Goal: Information Seeking & Learning: Check status

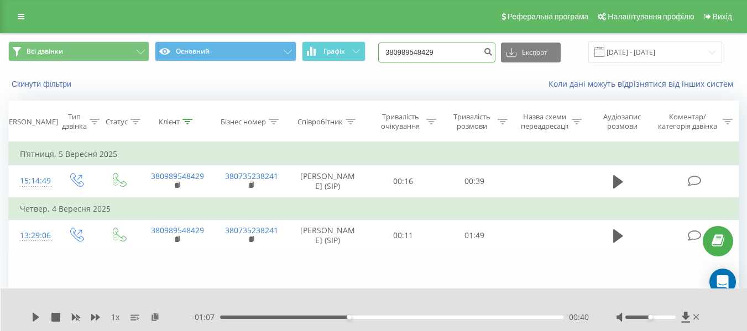
click at [437, 56] on input "380989548429" at bounding box center [436, 53] width 117 height 20
click at [495, 57] on button "submit" at bounding box center [488, 53] width 15 height 20
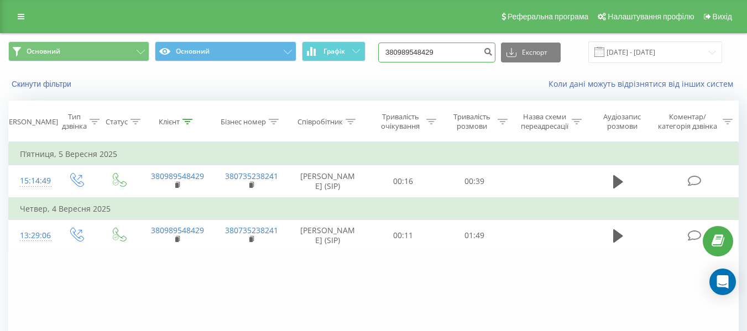
click at [455, 53] on input "380989548429" at bounding box center [436, 53] width 117 height 20
type input "3"
click at [493, 51] on icon "submit" at bounding box center [487, 50] width 9 height 7
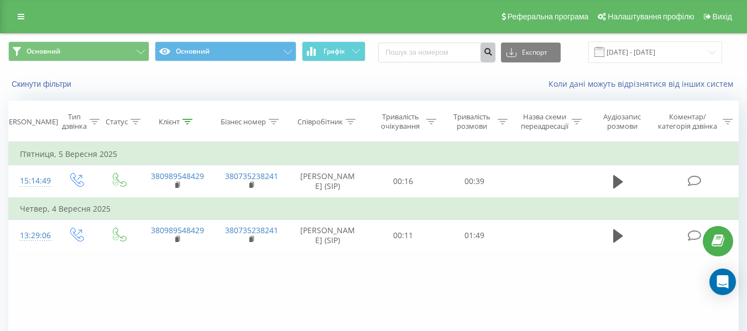
click at [493, 51] on icon "submit" at bounding box center [487, 50] width 9 height 7
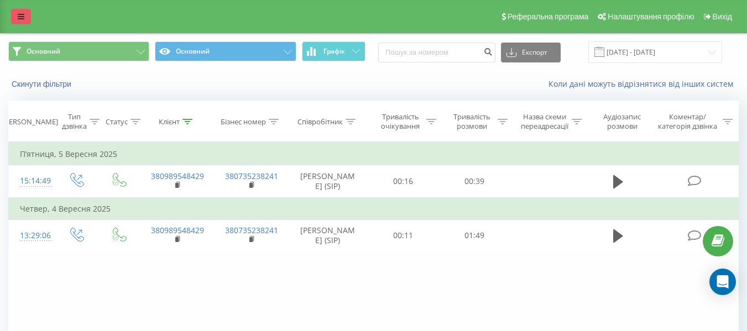
click at [18, 15] on icon at bounding box center [21, 17] width 7 height 8
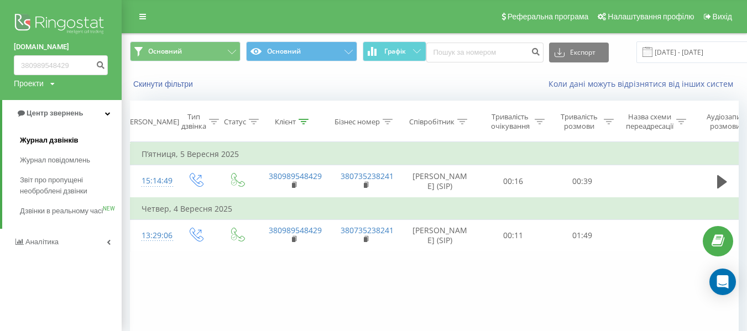
click at [58, 139] on span "Журнал дзвінків" at bounding box center [49, 140] width 59 height 11
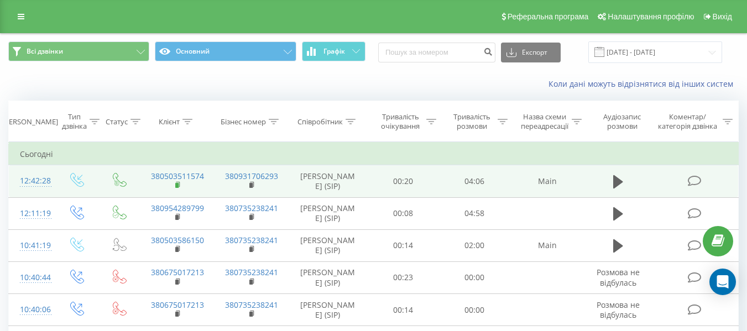
click at [180, 187] on icon at bounding box center [178, 185] width 6 height 8
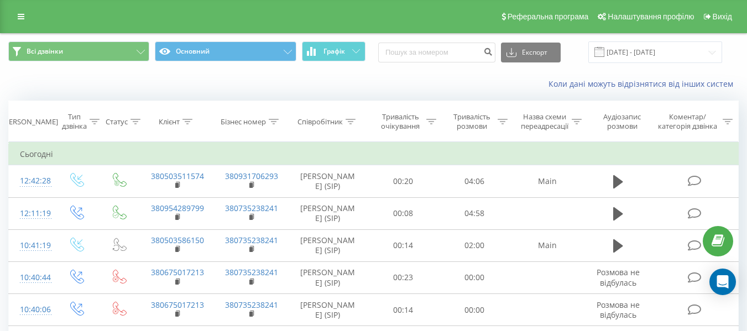
click at [436, 41] on div "Експорт .csv .xls .xlsx 23.08.2025 - 23.09.2025" at bounding box center [550, 52] width 344 height 22
click at [442, 45] on input at bounding box center [436, 53] width 117 height 20
paste input "380679862382"
type input "380679862382"
click at [495, 55] on button "submit" at bounding box center [488, 53] width 15 height 20
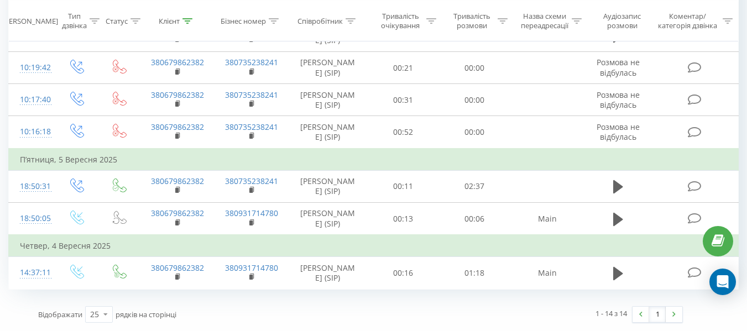
scroll to position [512, 0]
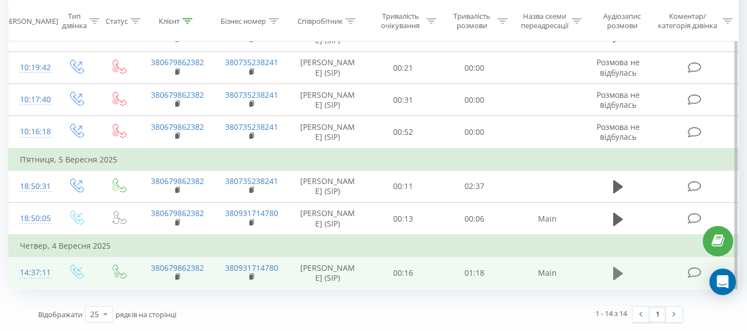
click at [617, 274] on icon at bounding box center [618, 273] width 10 height 13
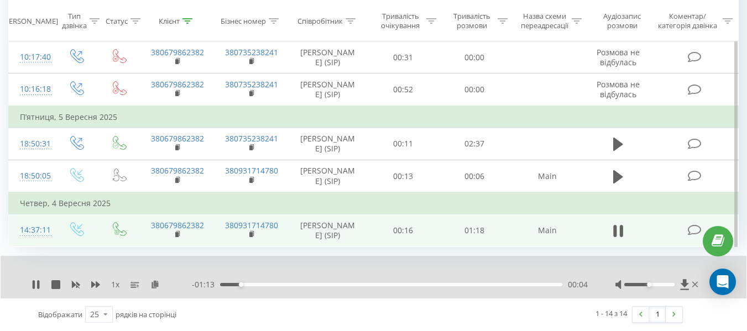
scroll to position [555, 0]
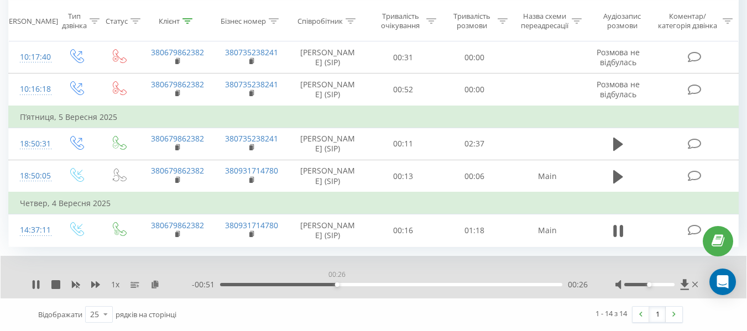
click at [337, 283] on div "00:26" at bounding box center [391, 284] width 342 height 3
click at [350, 284] on div "00:28" at bounding box center [391, 284] width 342 height 3
click at [372, 283] on div "00:34" at bounding box center [391, 284] width 342 height 3
click at [396, 285] on div "00:40" at bounding box center [391, 284] width 342 height 3
click at [418, 285] on div "00:42" at bounding box center [391, 284] width 342 height 3
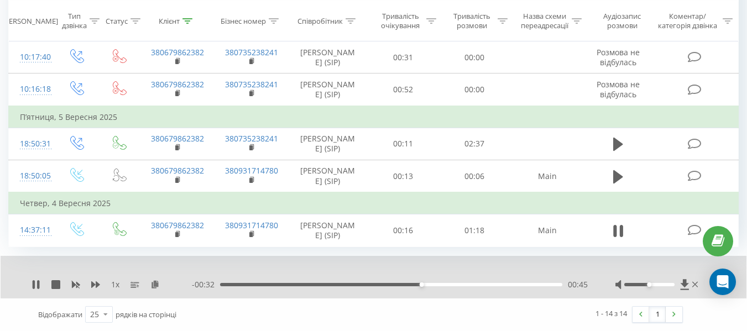
click at [441, 284] on div "00:45" at bounding box center [391, 284] width 342 height 3
click at [462, 284] on div "00:54" at bounding box center [391, 284] width 342 height 3
click at [495, 285] on div "00:56" at bounding box center [391, 284] width 342 height 3
click at [521, 286] on div "01:08" at bounding box center [391, 284] width 342 height 3
click at [542, 284] on div "01:13" at bounding box center [391, 284] width 342 height 3
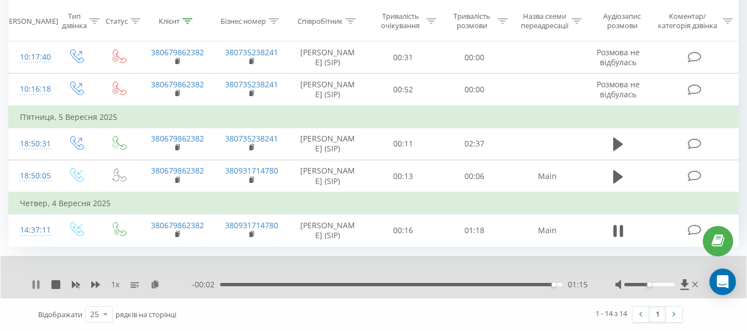
click at [36, 284] on icon at bounding box center [36, 284] width 9 height 9
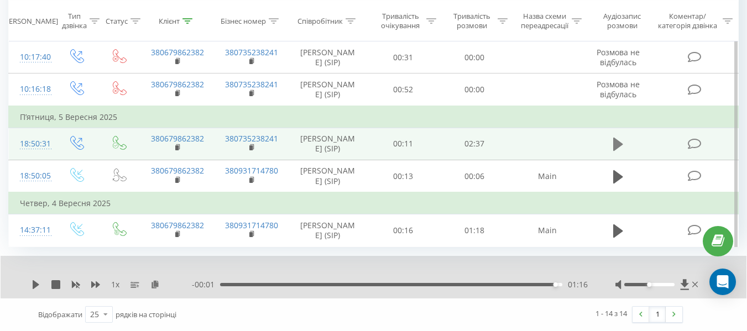
click at [613, 136] on button at bounding box center [618, 144] width 17 height 17
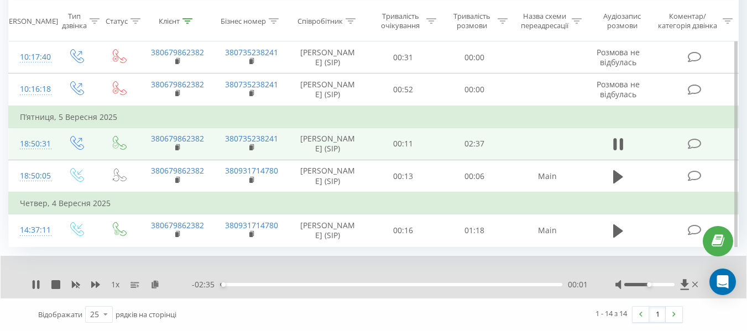
click at [234, 286] on div "00:01" at bounding box center [391, 284] width 342 height 3
click at [350, 286] on div "- 01:43 00:53 00:53" at bounding box center [390, 284] width 396 height 11
click at [253, 289] on div "- 01:42 00:54 00:54" at bounding box center [390, 284] width 396 height 11
click at [250, 282] on div "- 01:42 00:54 00:54" at bounding box center [390, 284] width 396 height 11
click at [248, 283] on div "00:13" at bounding box center [391, 284] width 342 height 3
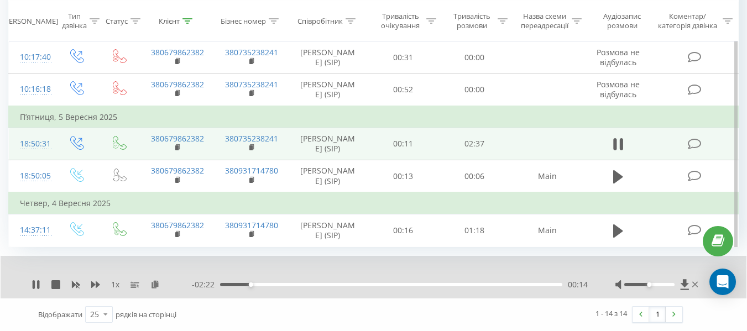
click at [236, 283] on div "00:14" at bounding box center [391, 284] width 342 height 3
click at [228, 285] on div "00:03" at bounding box center [391, 284] width 342 height 3
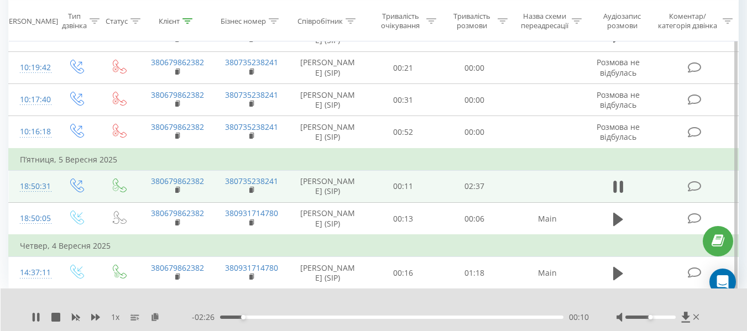
scroll to position [389, 0]
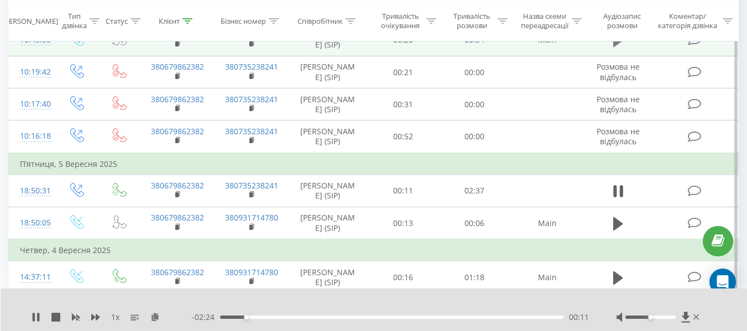
click at [613, 48] on icon at bounding box center [618, 40] width 10 height 15
click at [35, 316] on icon at bounding box center [34, 317] width 2 height 9
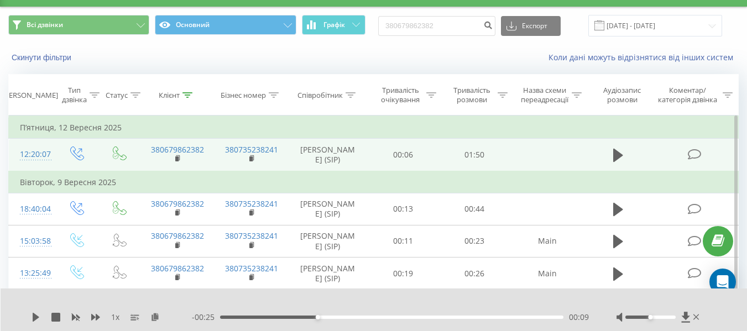
scroll to position [0, 0]
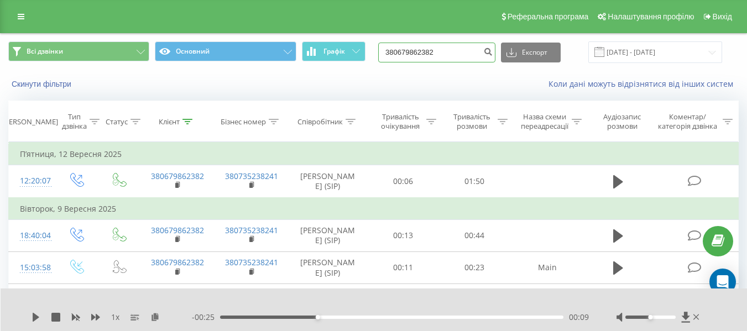
drag, startPoint x: 467, startPoint y: 44, endPoint x: 464, endPoint y: 49, distance: 6.0
click at [464, 49] on input "380679862382" at bounding box center [436, 53] width 117 height 20
type input "3"
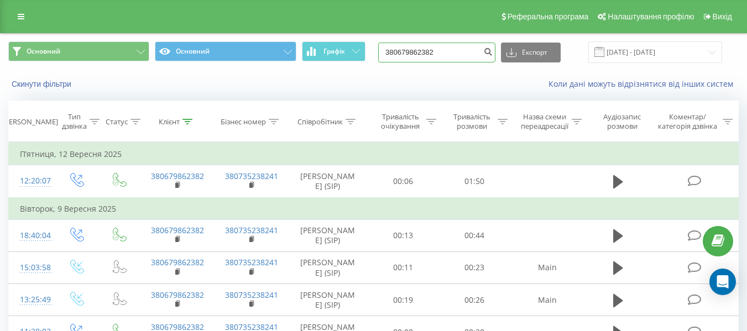
click at [448, 56] on input "380679862382" at bounding box center [436, 53] width 117 height 20
type input "3"
click at [18, 15] on link at bounding box center [21, 16] width 20 height 15
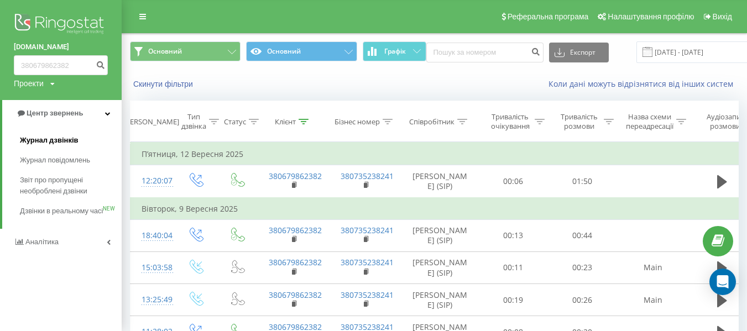
click at [57, 146] on span "Журнал дзвінків" at bounding box center [49, 140] width 59 height 11
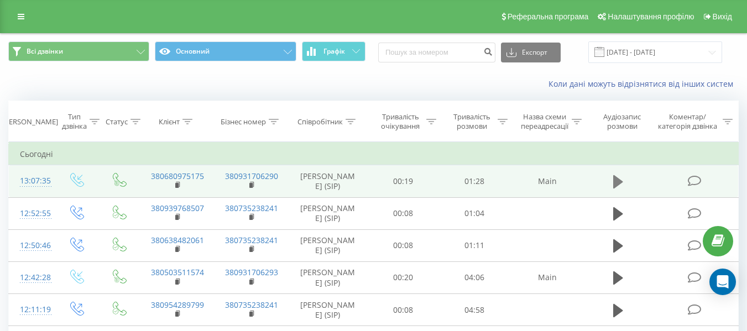
click at [612, 189] on button at bounding box center [618, 182] width 17 height 17
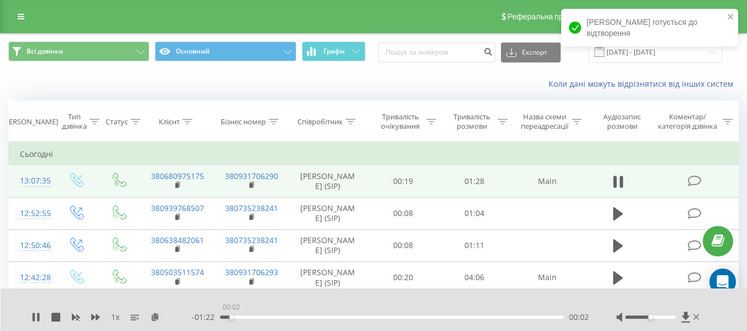
click at [231, 317] on div "00:02" at bounding box center [391, 317] width 343 height 3
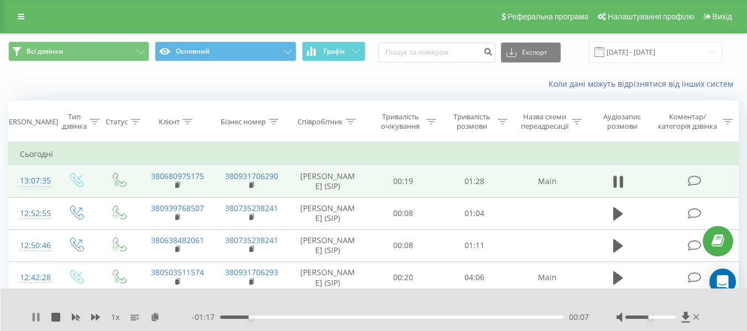
click at [38, 315] on icon at bounding box center [38, 317] width 2 height 9
click at [38, 315] on icon at bounding box center [36, 317] width 9 height 9
click at [38, 315] on icon at bounding box center [38, 317] width 2 height 9
click at [33, 318] on icon at bounding box center [36, 317] width 9 height 9
click at [266, 317] on div "00:11" at bounding box center [391, 317] width 343 height 3
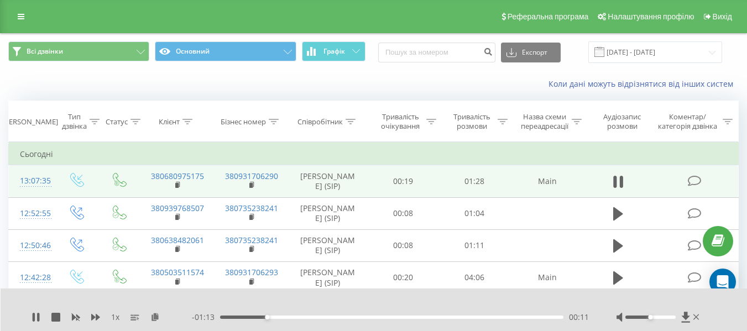
click at [288, 316] on div "00:11" at bounding box center [391, 317] width 343 height 3
click at [305, 320] on div "- 01:07 00:17 00:17" at bounding box center [390, 317] width 397 height 11
click at [303, 319] on div "00:20" at bounding box center [391, 317] width 343 height 3
click at [322, 315] on div "- 01:03 00:21 00:21" at bounding box center [390, 317] width 397 height 11
click at [325, 316] on div "00:21" at bounding box center [391, 317] width 343 height 3
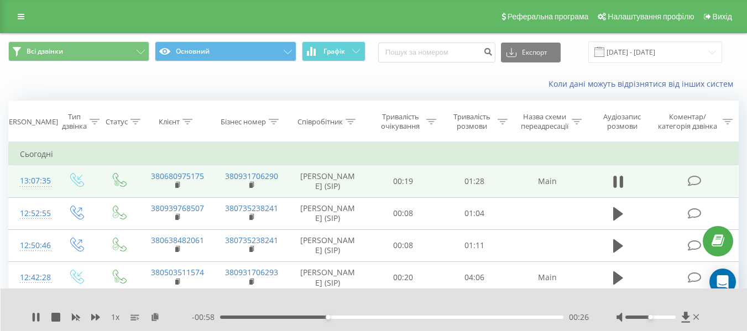
click at [344, 319] on div "- 00:58 00:26 00:26" at bounding box center [390, 317] width 397 height 11
click at [351, 316] on div "00:27" at bounding box center [391, 317] width 343 height 3
click at [370, 315] on div "- 00:52 00:32 00:32" at bounding box center [390, 317] width 397 height 11
click at [375, 316] on div "00:38" at bounding box center [391, 317] width 343 height 3
click at [241, 315] on div "- 00:43 00:41 00:41" at bounding box center [390, 317] width 397 height 11
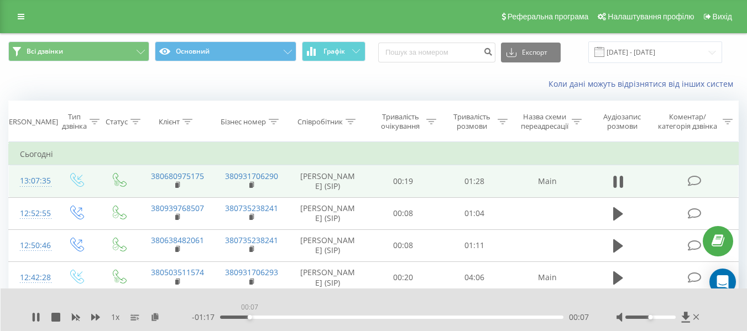
click at [249, 316] on div "00:07" at bounding box center [391, 317] width 343 height 3
click at [267, 317] on div "00:11" at bounding box center [391, 317] width 343 height 3
click at [385, 317] on div "00:12" at bounding box center [391, 317] width 343 height 3
click at [414, 319] on div "00:48" at bounding box center [391, 317] width 343 height 3
click at [441, 317] on div "00:54" at bounding box center [391, 317] width 343 height 3
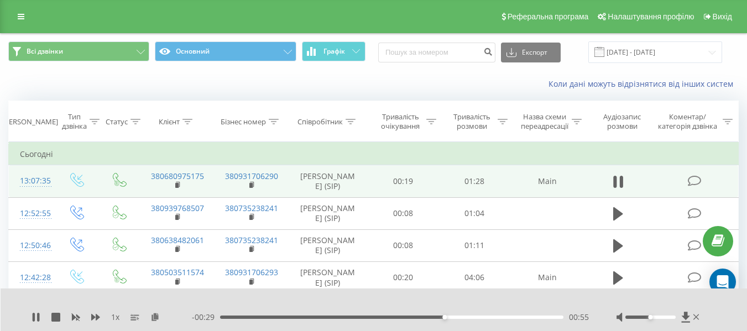
click at [468, 319] on div "- 00:29 00:55 00:55" at bounding box center [390, 317] width 397 height 11
click at [471, 319] on div "00:55" at bounding box center [391, 317] width 343 height 3
click at [175, 188] on rect at bounding box center [176, 185] width 3 height 5
